Goal: Transaction & Acquisition: Book appointment/travel/reservation

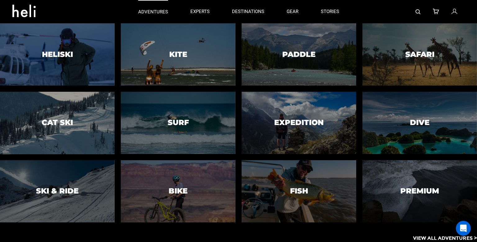
click at [154, 15] on p "adventures" at bounding box center [153, 12] width 30 height 7
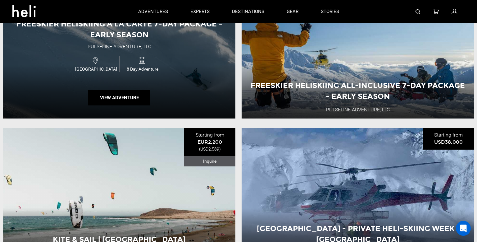
scroll to position [51, 0]
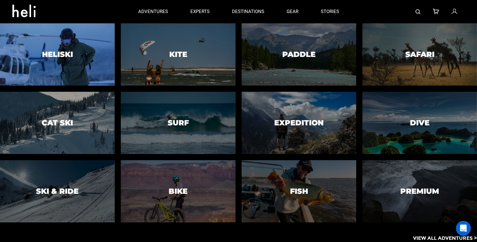
click at [87, 51] on div at bounding box center [57, 54] width 117 height 63
click at [72, 59] on div at bounding box center [57, 54] width 117 height 63
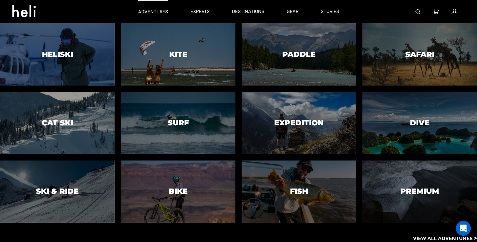
click at [151, 11] on p "adventures" at bounding box center [153, 12] width 30 height 7
click at [152, 11] on p "adventures" at bounding box center [153, 12] width 30 height 7
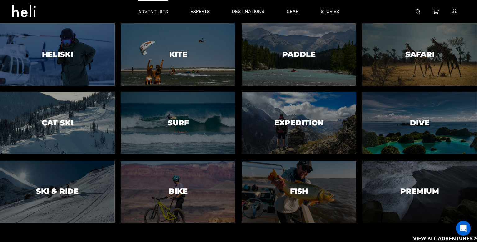
click at [152, 11] on p "adventures" at bounding box center [153, 12] width 30 height 7
